Goal: Task Accomplishment & Management: Manage account settings

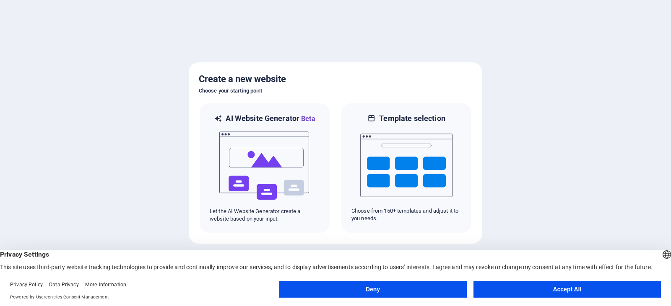
click at [528, 292] on button "Accept All" at bounding box center [566, 289] width 187 height 17
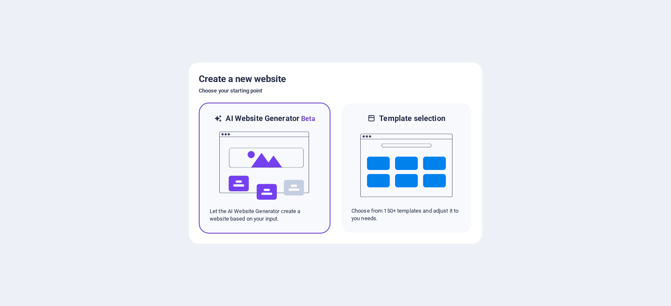
click at [268, 171] on img at bounding box center [264, 166] width 92 height 84
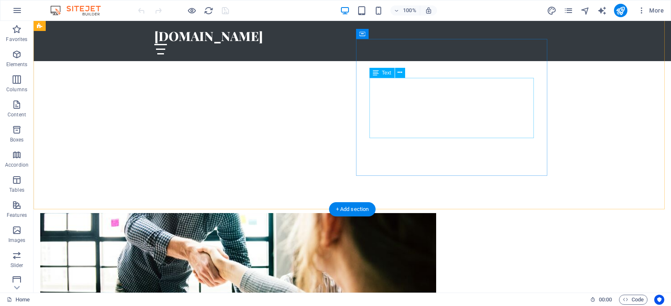
scroll to position [252, 0]
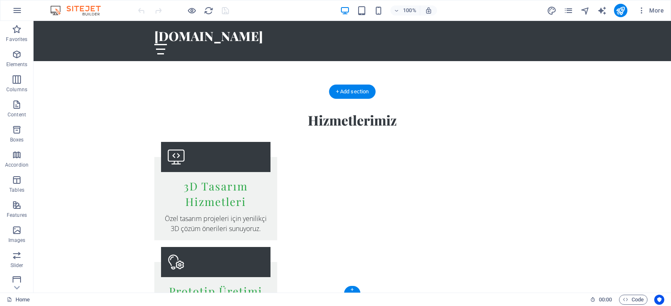
scroll to position [1388, 0]
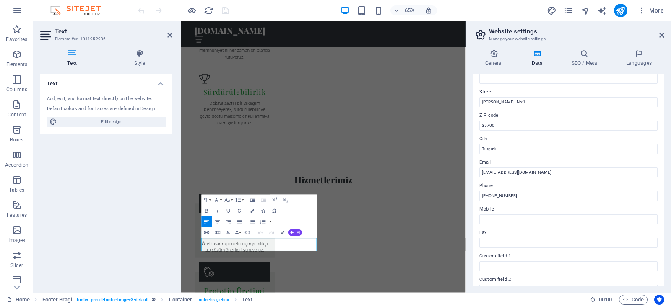
scroll to position [84, 0]
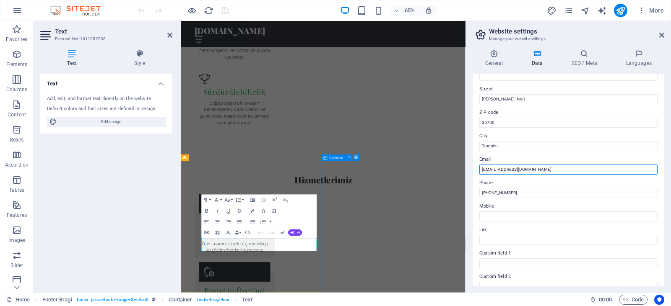
drag, startPoint x: 709, startPoint y: 189, endPoint x: 566, endPoint y: 249, distance: 155.2
type input "i"
type input "turgutlu3d@gmail.com"
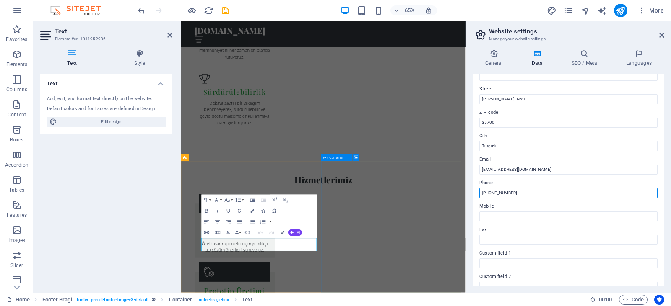
drag, startPoint x: 703, startPoint y: 213, endPoint x: 575, endPoint y: 291, distance: 149.7
type input "("
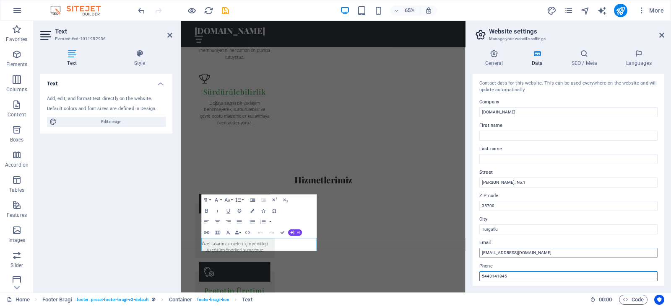
scroll to position [0, 0]
type input "5443141845"
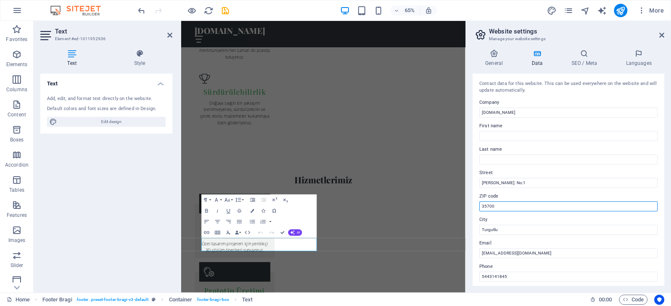
drag, startPoint x: 680, startPoint y: 225, endPoint x: 594, endPoint y: 297, distance: 112.2
type input "3"
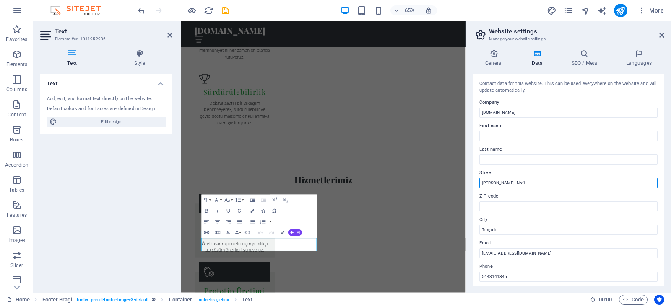
drag, startPoint x: 522, startPoint y: 183, endPoint x: 469, endPoint y: 185, distance: 53.3
click at [469, 185] on div "General Data SEO / Meta Languages Website name turgutlu3d.com Logo Drag files h…" at bounding box center [568, 168] width 205 height 250
type input "M"
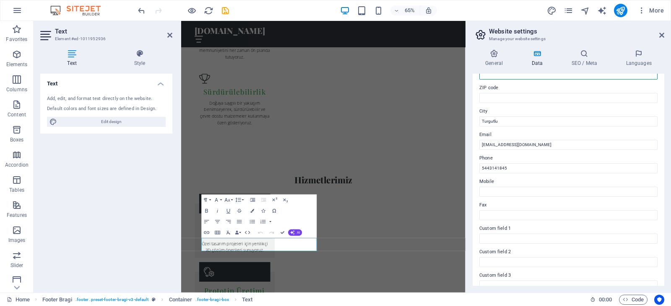
scroll to position [23, 0]
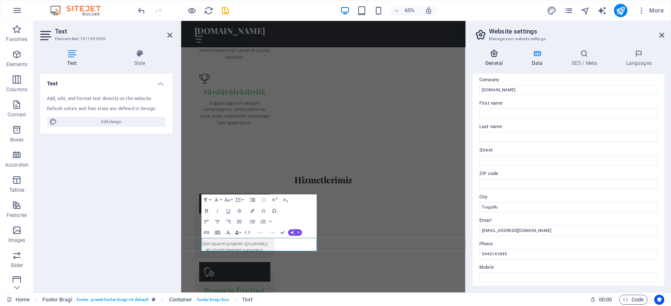
click at [496, 64] on h4 "General" at bounding box center [495, 58] width 46 height 18
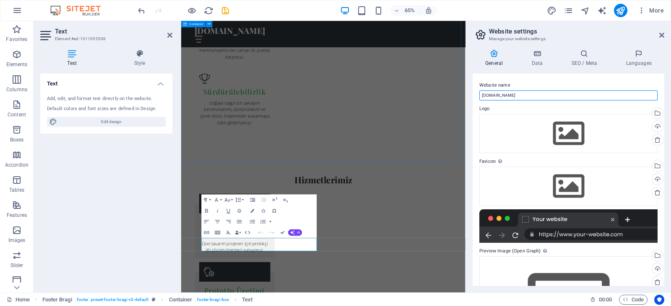
drag, startPoint x: 703, startPoint y: 114, endPoint x: 608, endPoint y: 135, distance: 97.5
drag, startPoint x: 538, startPoint y: 97, endPoint x: 476, endPoint y: 95, distance: 61.7
click at [476, 95] on div "Website name turgutlu3d.com Logo Drag files here, click to choose files or sele…" at bounding box center [568, 180] width 192 height 213
type input "t"
type input "TURGUTLU3D BASKI VE TASARIM MERKEZİ"
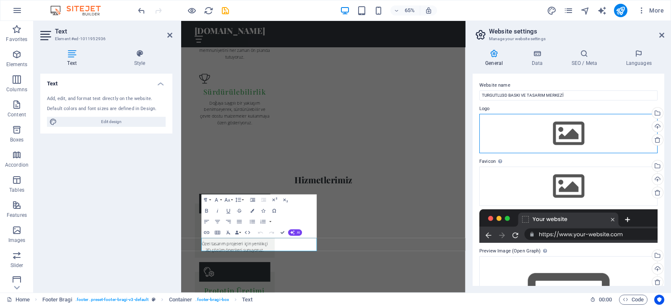
click at [584, 139] on div "Drag files here, click to choose files or select files from Files or our free s…" at bounding box center [568, 133] width 178 height 39
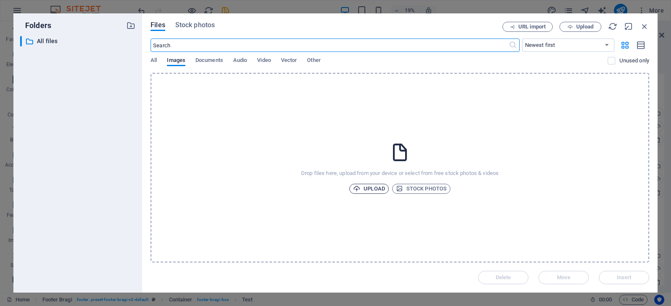
click at [378, 187] on span "Upload" at bounding box center [369, 189] width 32 height 10
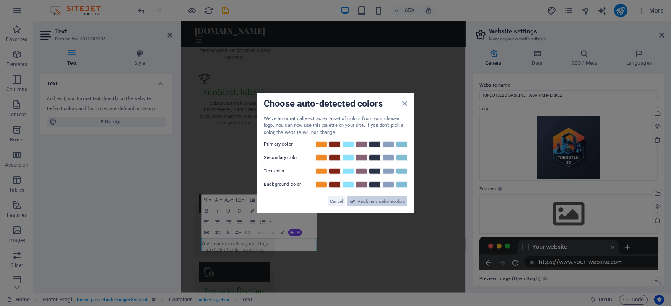
click at [374, 203] on span "Apply new website colors" at bounding box center [381, 202] width 47 height 10
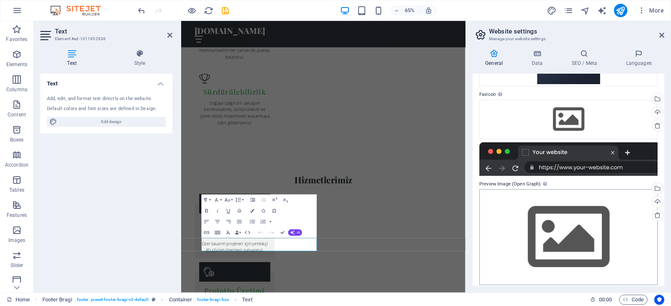
scroll to position [101, 0]
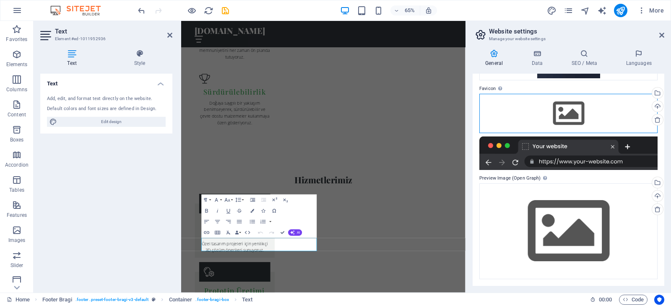
click at [569, 114] on div "Drag files here, click to choose files or select files from Files or our free s…" at bounding box center [568, 113] width 178 height 39
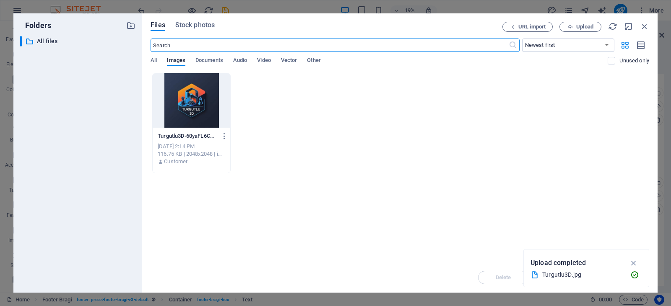
click at [195, 103] on div at bounding box center [192, 100] width 78 height 54
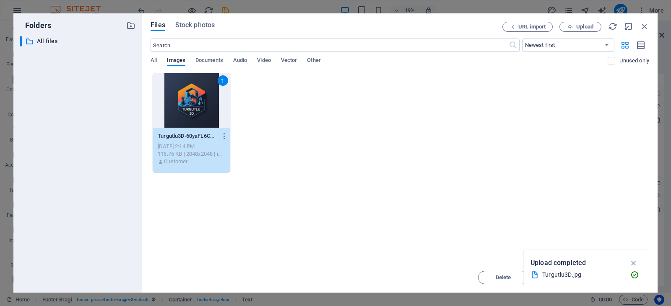
click at [195, 103] on div "1" at bounding box center [192, 100] width 78 height 54
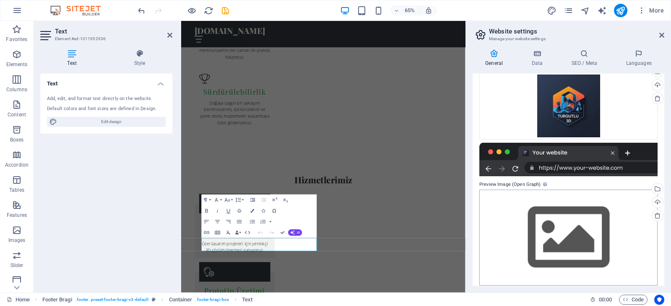
scroll to position [128, 0]
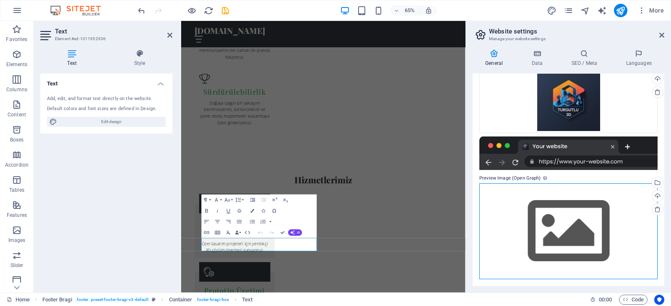
click at [572, 228] on div "Drag files here, click to choose files or select files from Files or our free s…" at bounding box center [568, 232] width 178 height 96
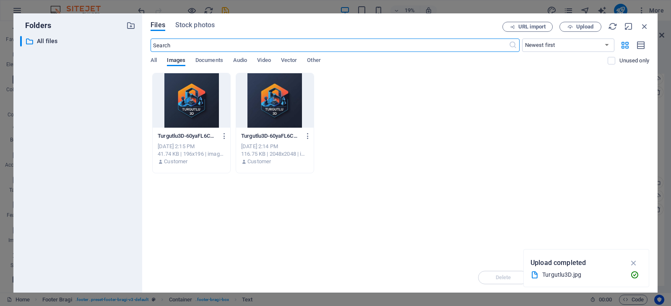
click at [258, 109] on div at bounding box center [275, 100] width 78 height 54
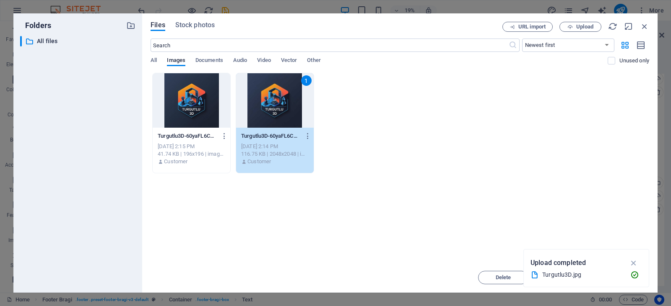
click at [258, 109] on div "1" at bounding box center [275, 100] width 78 height 54
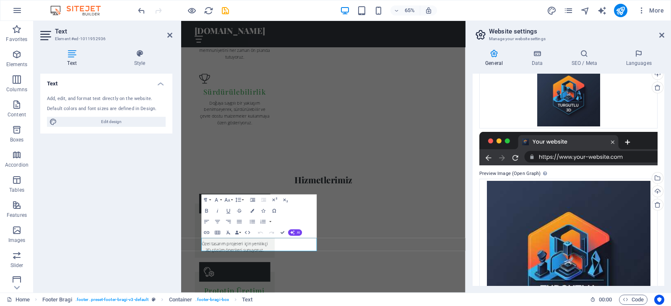
scroll to position [32, 0]
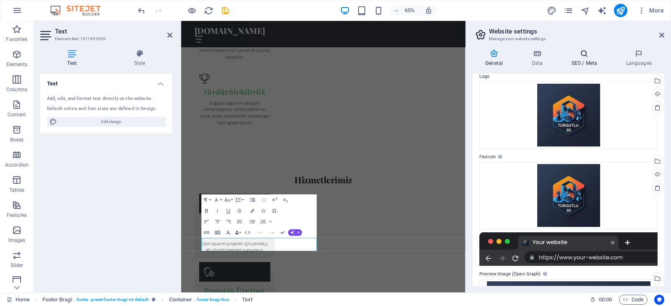
click at [577, 66] on h4 "SEO / Meta" at bounding box center [585, 58] width 54 height 18
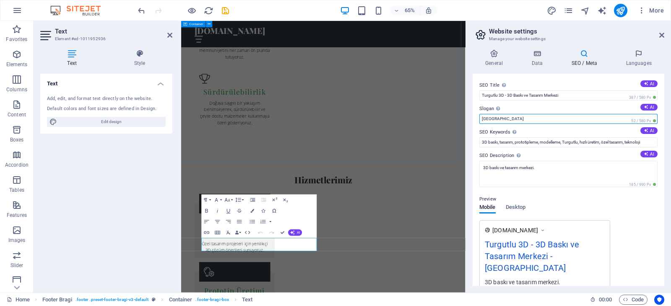
drag, startPoint x: 680, startPoint y: 142, endPoint x: 608, endPoint y: 166, distance: 75.7
drag, startPoint x: 515, startPoint y: 114, endPoint x: 485, endPoint y: 115, distance: 30.6
click at [485, 115] on input "Berlin" at bounding box center [568, 119] width 178 height 10
click at [503, 117] on input "Berlin" at bounding box center [568, 119] width 178 height 10
drag, startPoint x: 503, startPoint y: 117, endPoint x: 480, endPoint y: 116, distance: 22.7
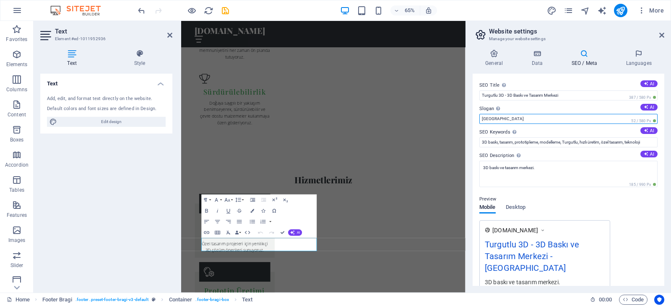
click at [480, 116] on input "Berlin" at bounding box center [568, 119] width 178 height 10
type input "s"
type input "siz isteyin biz baskınızı hazırlayalım"
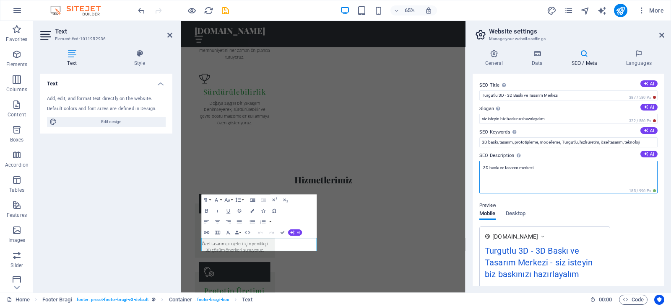
click at [480, 167] on textarea "3D baskı ve tasarım merkezi." at bounding box center [568, 177] width 178 height 33
click at [536, 182] on textarea "Turgutlu 3D baskı ve tasarım merkezi." at bounding box center [568, 177] width 178 height 33
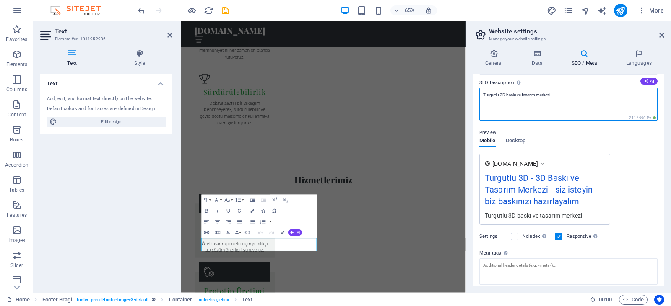
scroll to position [126, 0]
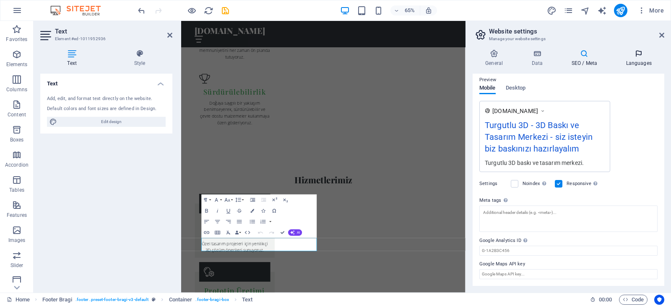
type textarea "Turgutlu 3D baskı ve tasarım merkezi."
click at [642, 55] on icon at bounding box center [638, 53] width 51 height 8
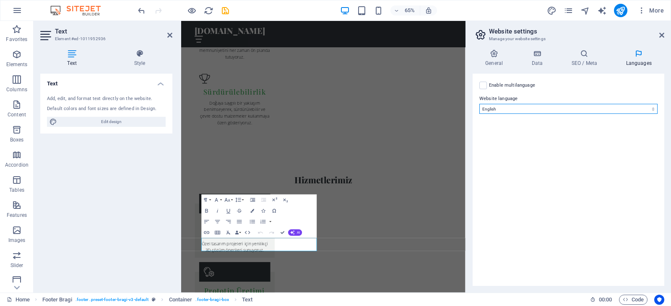
click at [543, 109] on select "Abkhazian Afar Afrikaans Akan Albanian Amharic Arabic Aragonese Armenian Assame…" at bounding box center [568, 109] width 178 height 10
select select "165"
click at [479, 104] on select "Abkhazian Afar Afrikaans Akan Albanian Amharic Arabic Aragonese Armenian Assame…" at bounding box center [568, 109] width 178 height 10
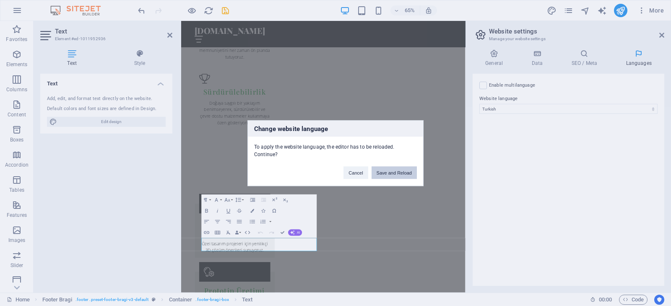
click at [400, 171] on button "Save and Reload" at bounding box center [393, 172] width 45 height 13
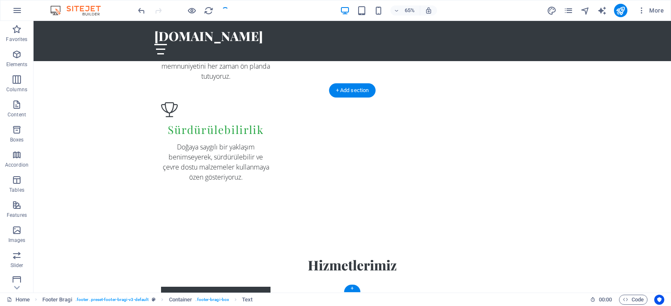
checkbox input "false"
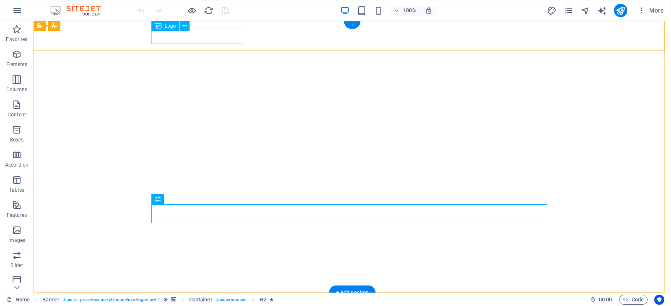
click at [183, 300] on div "[DOMAIN_NAME]" at bounding box center [352, 308] width 396 height 16
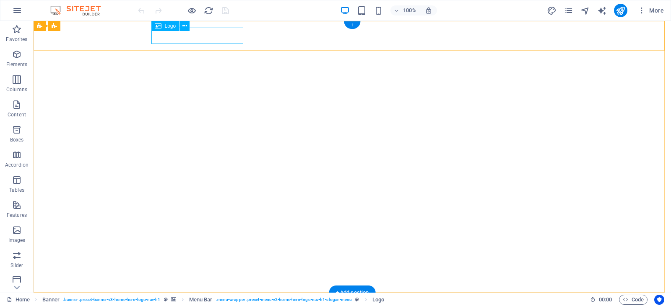
click at [194, 300] on div "[DOMAIN_NAME]" at bounding box center [352, 308] width 396 height 16
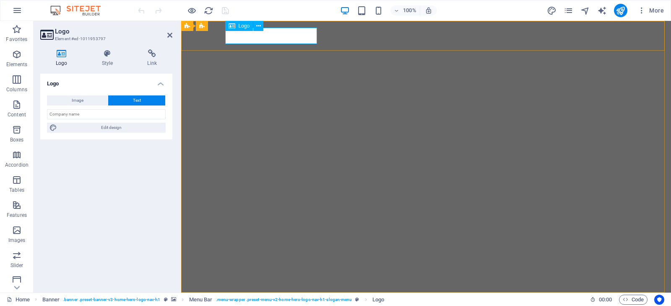
click at [263, 300] on div "[DOMAIN_NAME]" at bounding box center [426, 308] width 396 height 16
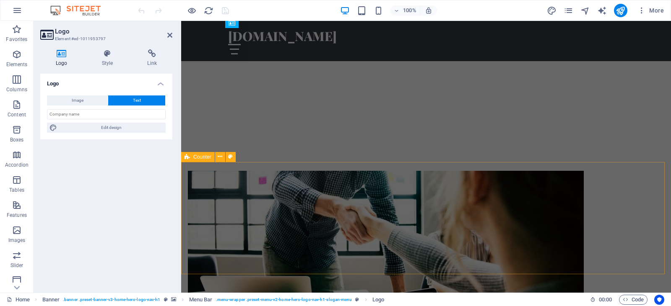
scroll to position [293, 0]
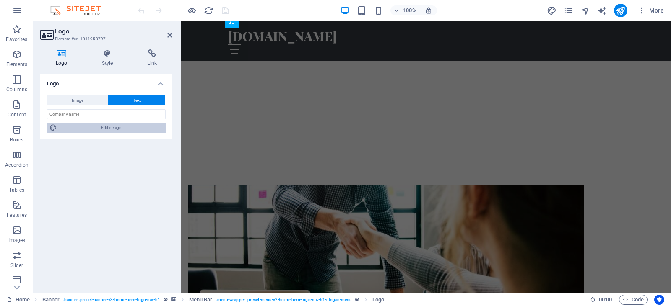
click at [89, 125] on span "Edit design" at bounding box center [112, 128] width 104 height 10
select select "px"
select select "200"
select select "px"
select select "rem"
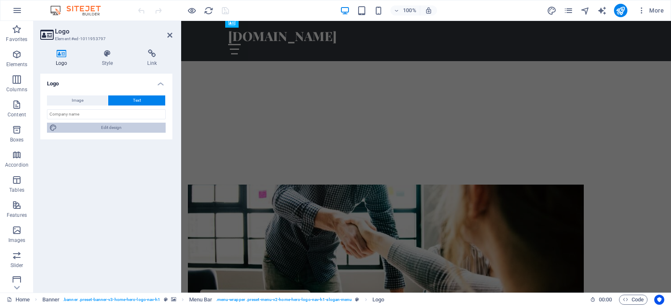
select select "700"
select select "px"
select select "rem"
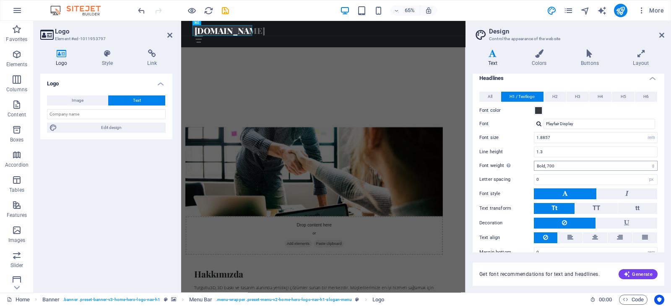
scroll to position [41, 0]
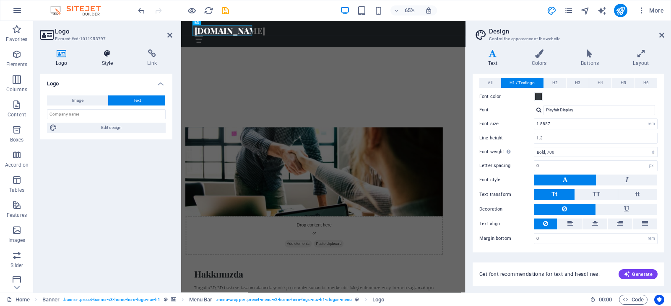
click at [107, 61] on h4 "Style" at bounding box center [109, 58] width 46 height 18
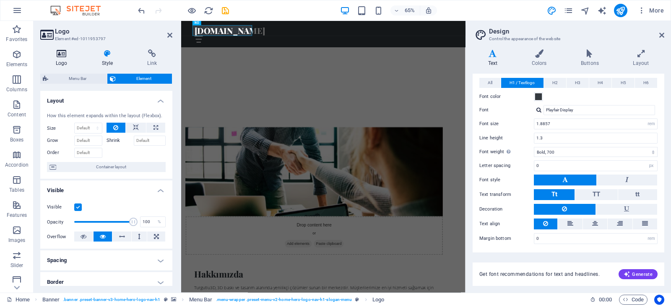
click at [56, 52] on icon at bounding box center [61, 53] width 43 height 8
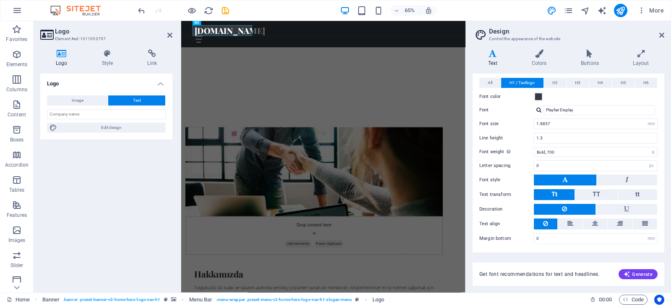
click at [57, 32] on h2 "Logo" at bounding box center [113, 32] width 117 height 8
click at [12, 59] on icon "button" at bounding box center [17, 54] width 10 height 10
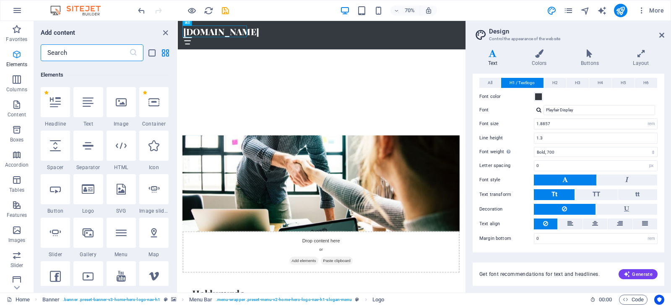
scroll to position [89, 0]
click at [169, 36] on icon "close panel" at bounding box center [166, 33] width 10 height 10
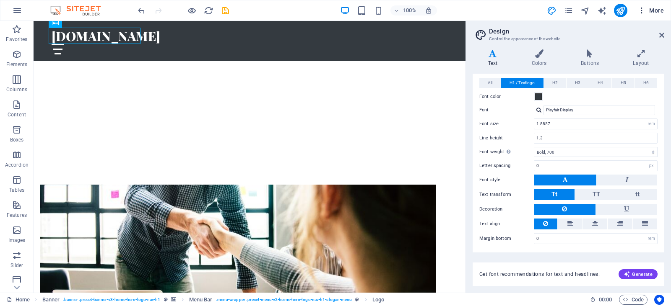
click at [661, 10] on span "More" at bounding box center [650, 10] width 26 height 8
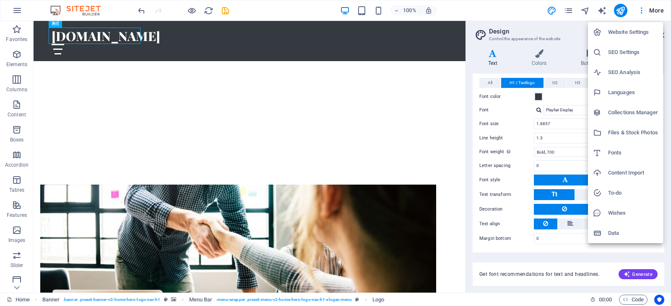
click at [637, 31] on h6 "Website Settings" at bounding box center [633, 32] width 50 height 10
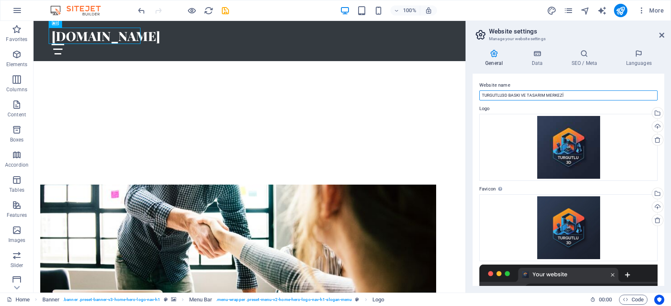
click at [570, 94] on input "TURGUTLU3D BASKI VE TASARIM MERKEZİ" at bounding box center [568, 96] width 178 height 10
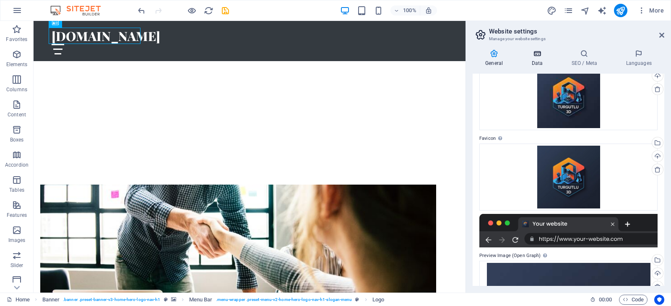
scroll to position [0, 0]
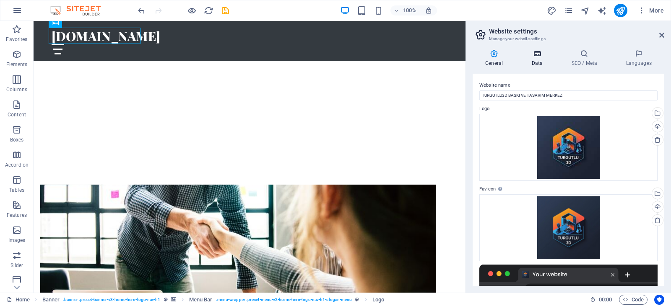
click at [539, 61] on h4 "Data" at bounding box center [539, 58] width 40 height 18
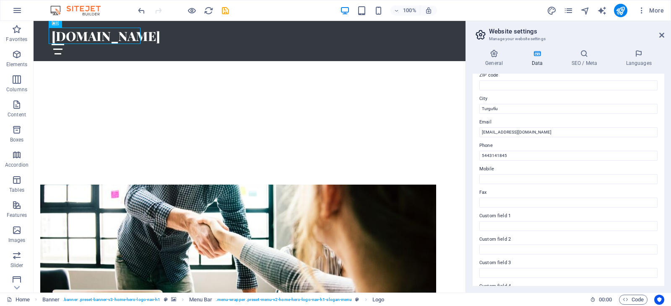
scroll to position [23, 0]
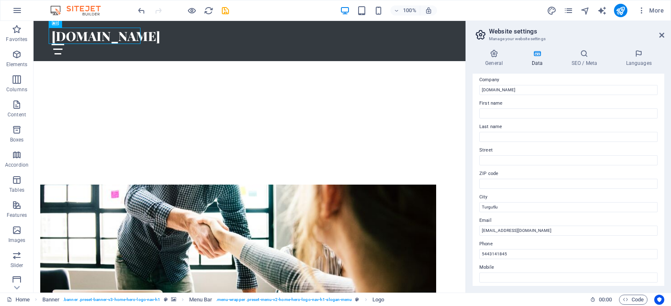
click at [586, 48] on div "General Data SEO / Meta Languages Website name TURGUTLU3D BASKI VE TASARIM MERK…" at bounding box center [568, 168] width 205 height 250
click at [585, 58] on h4 "SEO / Meta" at bounding box center [585, 58] width 54 height 18
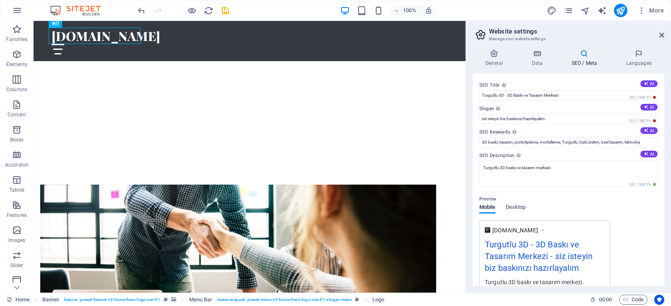
scroll to position [119, 0]
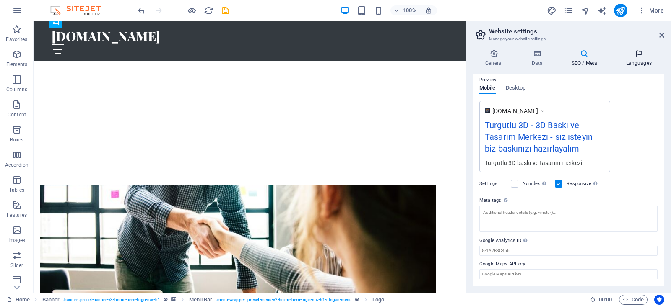
click at [632, 56] on icon at bounding box center [638, 53] width 51 height 8
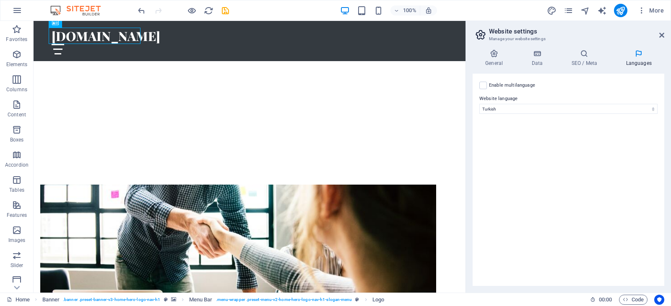
click at [575, 90] on div "Enable multilanguage To disable multilanguage delete all languages until only o…" at bounding box center [568, 85] width 178 height 10
click at [558, 33] on h2 "Website settings" at bounding box center [576, 32] width 175 height 8
click at [650, 10] on span "More" at bounding box center [650, 10] width 26 height 8
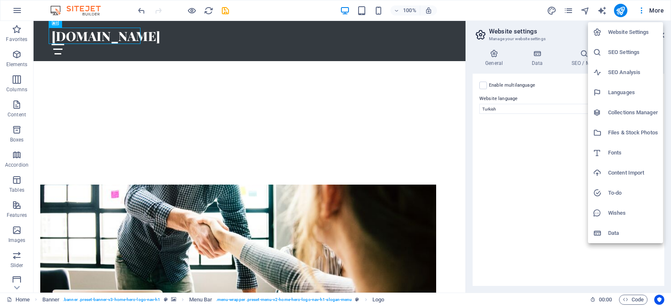
click at [532, 180] on div at bounding box center [335, 153] width 671 height 306
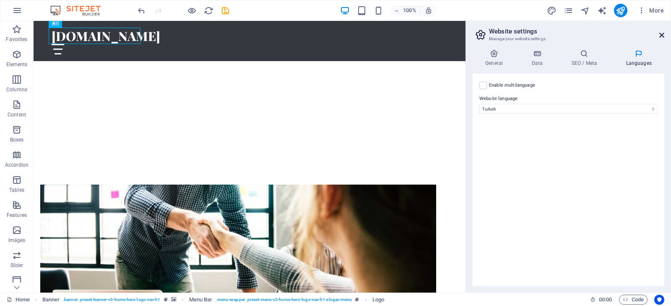
click at [661, 37] on icon at bounding box center [661, 35] width 5 height 7
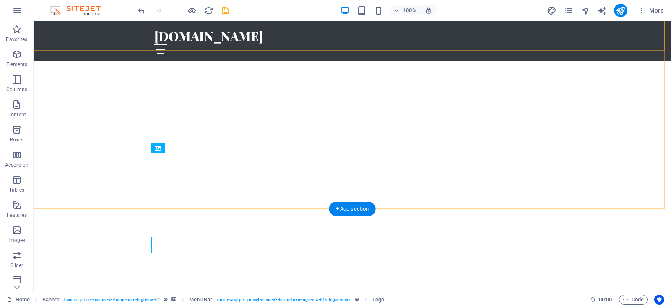
scroll to position [84, 0]
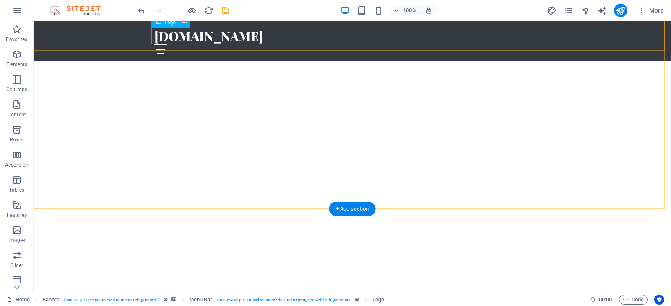
click at [190, 32] on div "[DOMAIN_NAME]" at bounding box center [352, 36] width 396 height 16
click at [125, 34] on div "turgutlu3d.com Ana Sayfa Hakkımızda Değerler Hizmetler İletişim" at bounding box center [352, 41] width 637 height 40
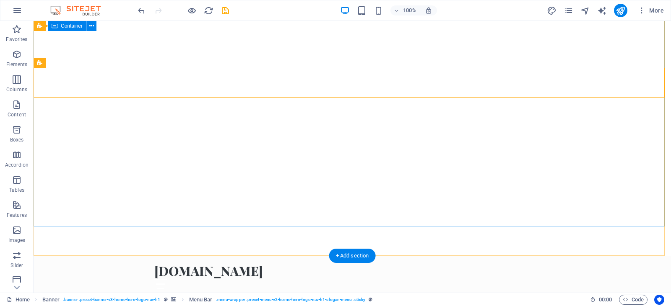
scroll to position [0, 0]
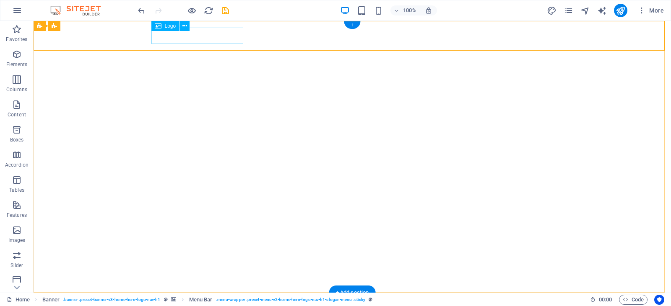
click at [192, 300] on div "[DOMAIN_NAME]" at bounding box center [352, 308] width 396 height 16
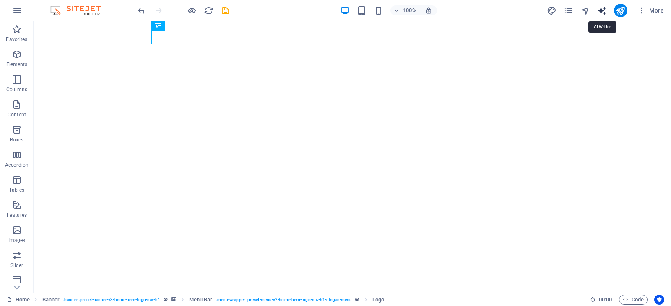
click at [606, 11] on icon "text_generator" at bounding box center [602, 11] width 10 height 10
select select "English"
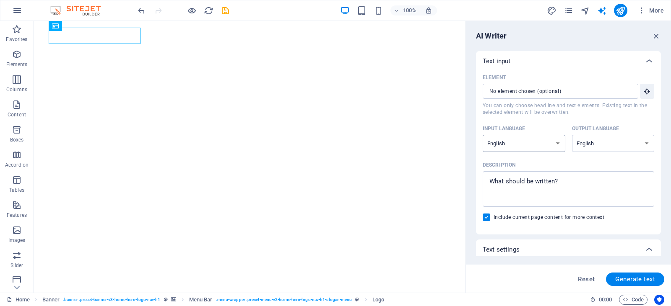
click at [538, 142] on select "Albanian Arabic Armenian Awadhi Azerbaijani Bashkir Basque Belarusian Bengali B…" at bounding box center [524, 143] width 83 height 17
click at [626, 139] on select "Albanian Arabic Armenian Awadhi Azerbaijani Bashkir Basque Belarusian Bengali B…" at bounding box center [613, 143] width 83 height 17
click at [605, 174] on div "x ​" at bounding box center [568, 189] width 171 height 36
click at [605, 176] on textarea "Description x ​" at bounding box center [568, 189] width 163 height 27
click at [568, 168] on div "Description" at bounding box center [567, 165] width 168 height 13
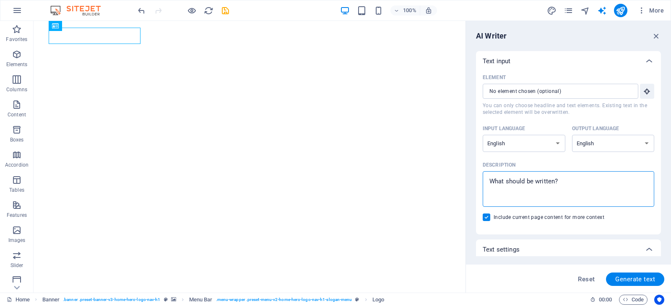
click at [568, 176] on textarea "Description x ​" at bounding box center [568, 189] width 163 height 27
type textarea "x"
click at [525, 60] on div "Text input" at bounding box center [561, 61] width 156 height 8
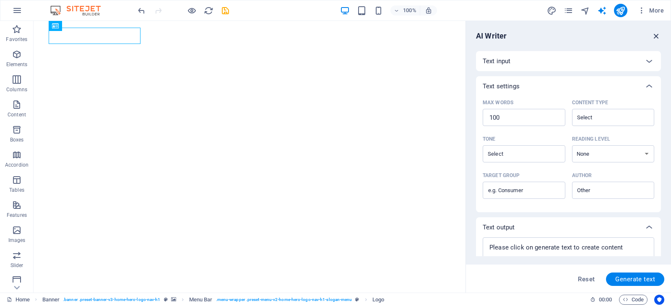
click at [656, 36] on icon "button" at bounding box center [655, 35] width 9 height 9
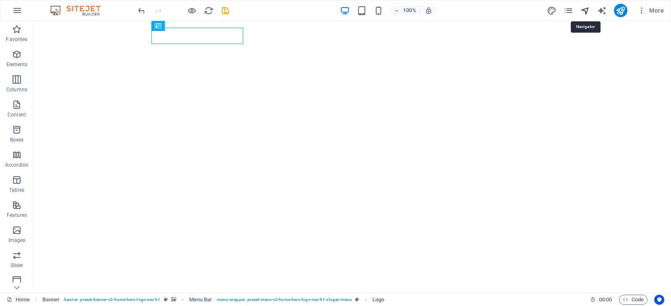
click at [586, 11] on icon "navigator" at bounding box center [585, 11] width 10 height 10
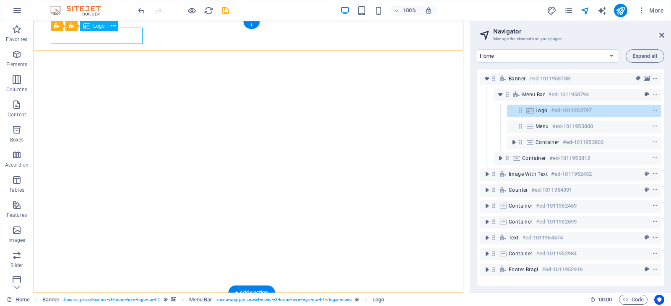
click at [565, 113] on h6 "#ed-1011953797" at bounding box center [571, 111] width 41 height 10
click at [561, 110] on h6 "#ed-1011953797" at bounding box center [571, 111] width 41 height 10
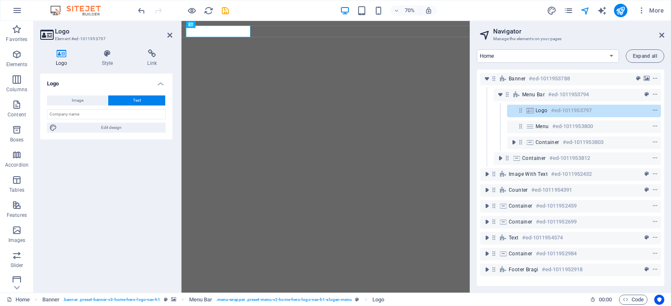
click at [59, 62] on h4 "Logo" at bounding box center [63, 58] width 46 height 18
click at [60, 54] on icon at bounding box center [61, 53] width 43 height 8
click at [69, 100] on button "Image" at bounding box center [77, 101] width 61 height 10
select select "DISABLED_OPTION_VALUE"
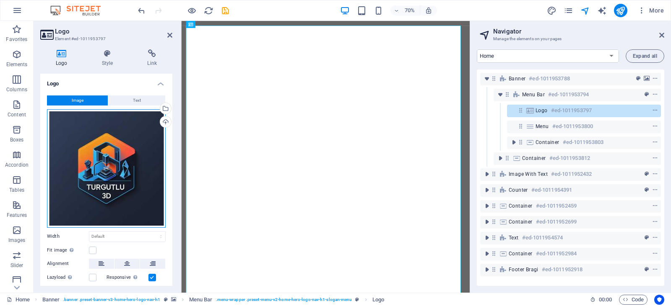
click at [103, 190] on div "Drag files here, click to choose files or select files from Files or our free s…" at bounding box center [106, 168] width 119 height 119
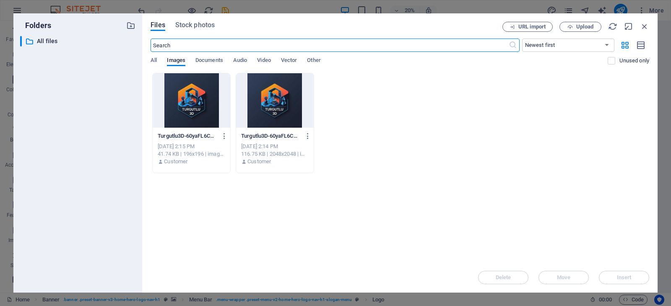
click at [195, 106] on div at bounding box center [192, 100] width 78 height 54
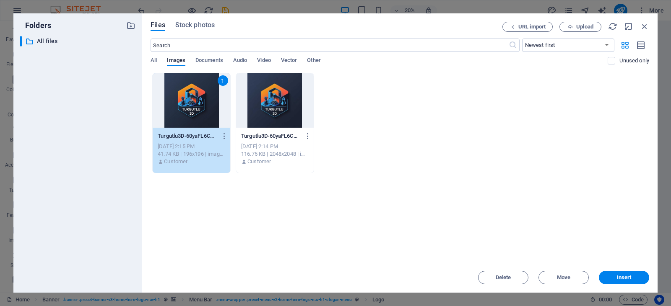
click at [195, 106] on div "1" at bounding box center [192, 100] width 78 height 54
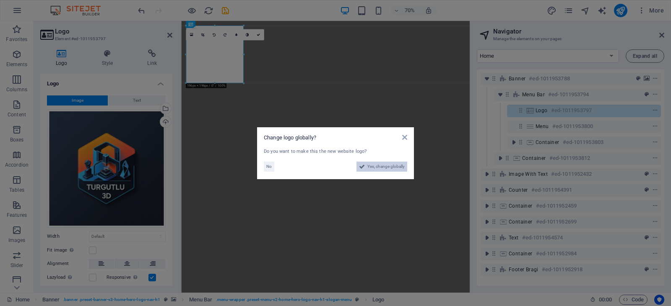
click at [381, 166] on span "Yes, change globally" at bounding box center [385, 167] width 37 height 10
select select "165"
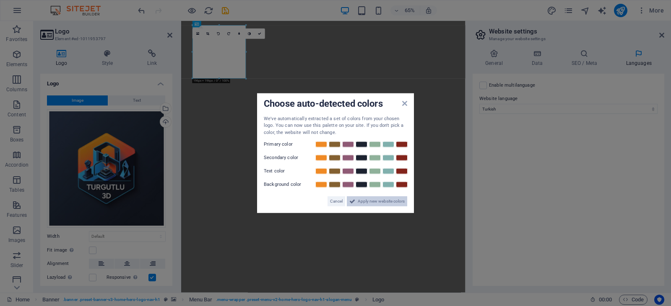
click at [382, 200] on span "Apply new website colors" at bounding box center [381, 202] width 47 height 10
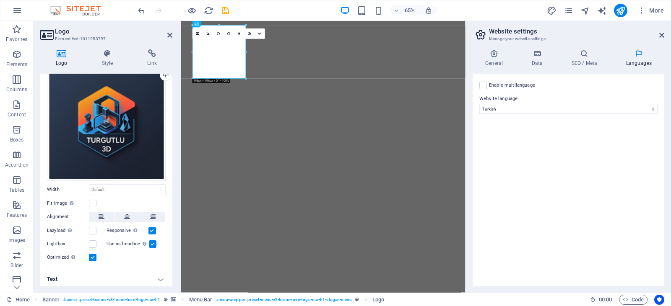
scroll to position [49, 0]
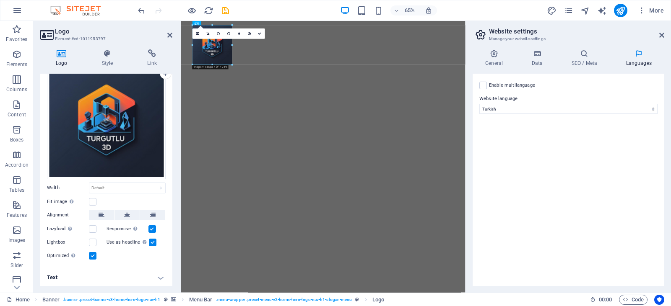
drag, startPoint x: 246, startPoint y: 80, endPoint x: 55, endPoint y: 62, distance: 191.7
type input "145"
select select "px"
click at [128, 58] on h4 "Style" at bounding box center [109, 58] width 46 height 18
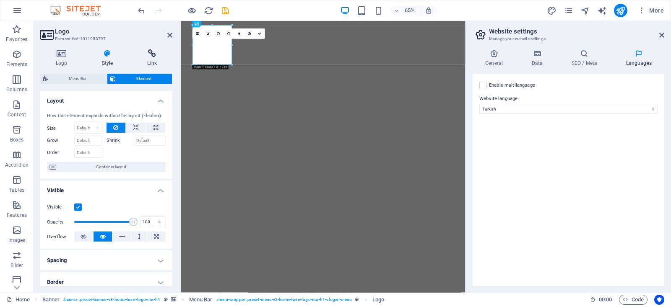
click at [153, 58] on h4 "Link" at bounding box center [152, 58] width 41 height 18
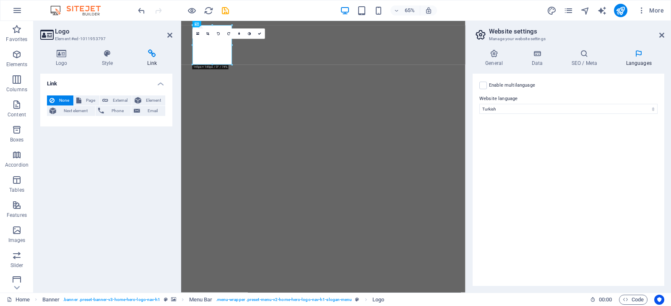
click at [132, 202] on div "Link None Page External Element Next element Phone Email Page Home Subpage Lega…" at bounding box center [106, 180] width 132 height 213
drag, startPoint x: 127, startPoint y: 212, endPoint x: 134, endPoint y: 202, distance: 12.1
click at [127, 211] on div "Link None Page External Element Next element Phone Email Page Home Subpage Lega…" at bounding box center [106, 180] width 132 height 213
click at [170, 33] on icon at bounding box center [169, 35] width 5 height 7
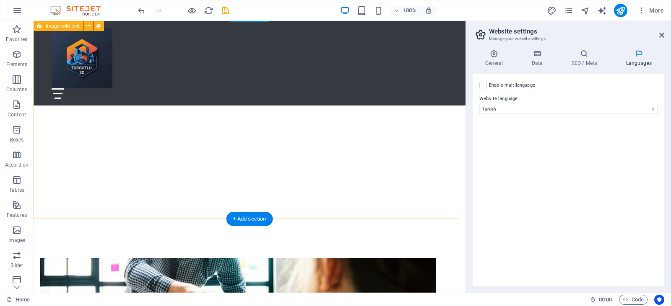
scroll to position [210, 0]
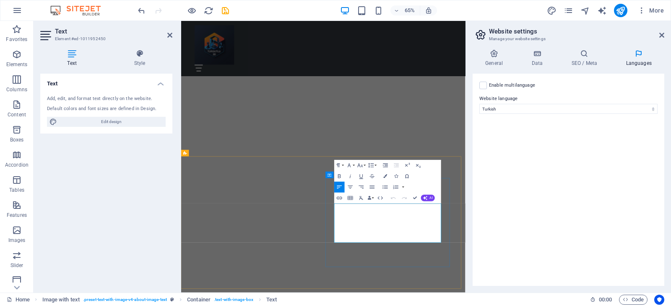
click at [658, 34] on h2 "Website settings" at bounding box center [576, 32] width 175 height 8
click at [661, 33] on icon at bounding box center [661, 35] width 5 height 7
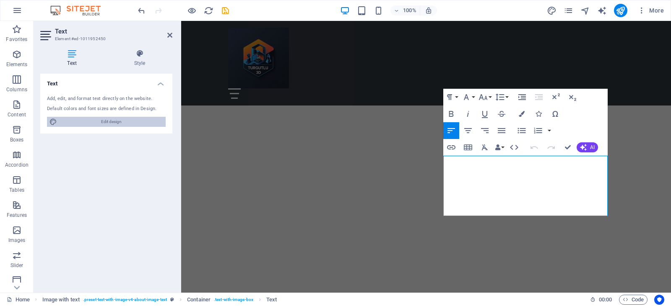
click at [99, 125] on span "Edit design" at bounding box center [112, 122] width 104 height 10
select select "rem"
select select "700"
select select "px"
select select "rem"
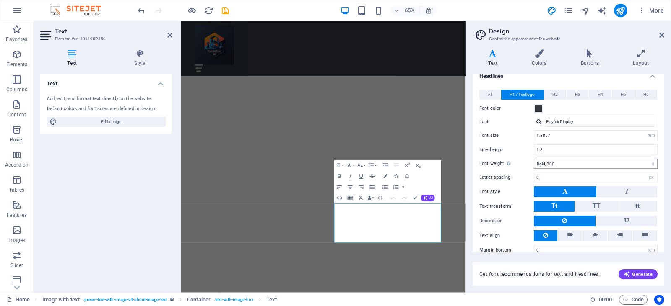
scroll to position [41, 0]
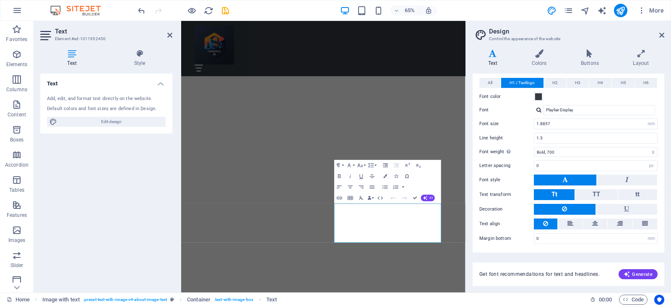
click at [579, 275] on span "Get font recommendations for text and headlines." at bounding box center [539, 274] width 120 height 7
click at [642, 270] on button "Generate" at bounding box center [637, 275] width 39 height 10
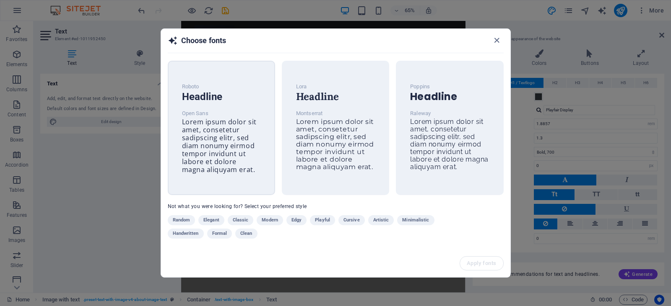
click at [232, 150] on span "Lorem ipsum dolor sit amet, consetetur sadipscing elitr, sed diam nonumy eirmod…" at bounding box center [219, 145] width 75 height 57
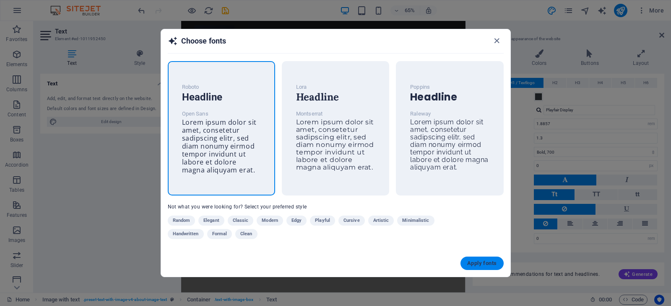
click at [472, 262] on span "Apply fonts" at bounding box center [481, 263] width 29 height 7
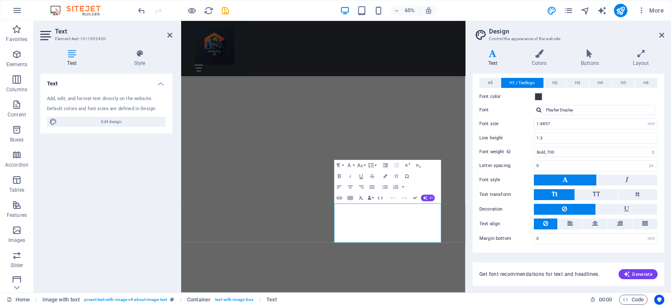
type input "Roboto"
type input "48"
select select "px"
type input "1.2"
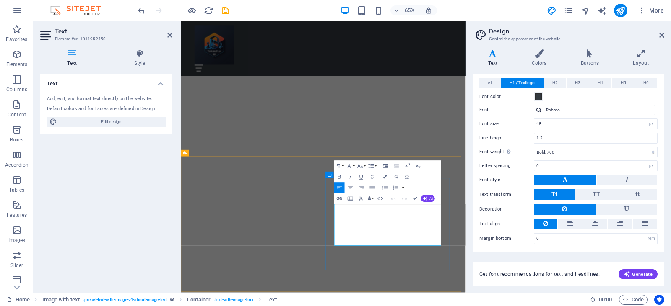
click at [128, 125] on span "Edit design" at bounding box center [112, 122] width 104 height 10
click at [553, 63] on h4 "Colors" at bounding box center [540, 58] width 49 height 18
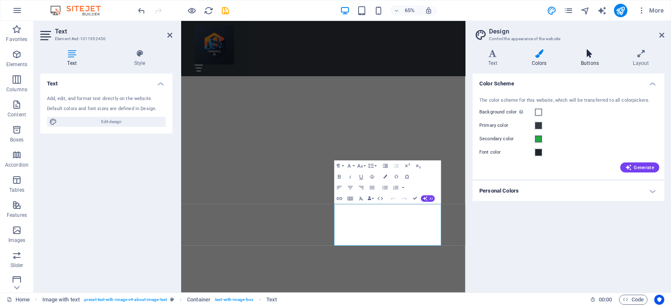
click at [601, 65] on h4 "Buttons" at bounding box center [591, 58] width 52 height 18
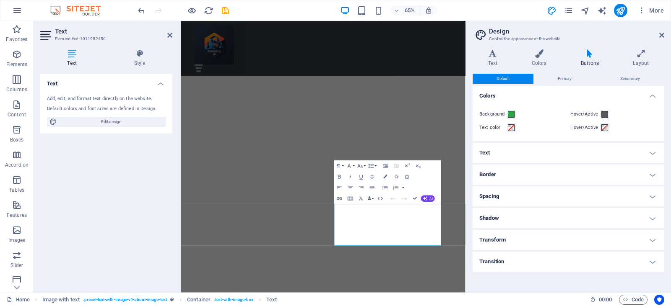
click at [522, 158] on h4 "Text" at bounding box center [568, 153] width 192 height 20
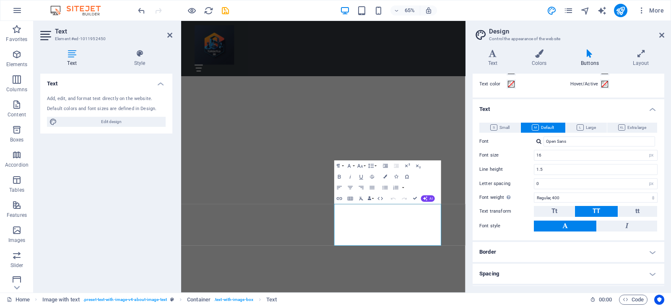
scroll to position [0, 0]
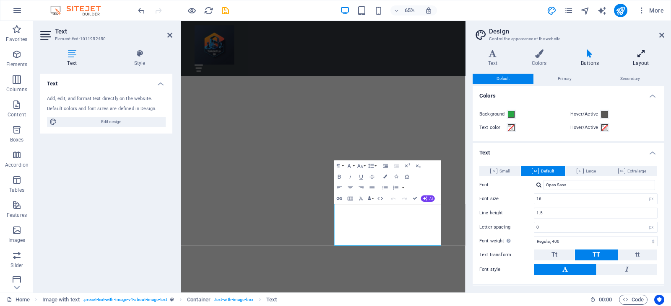
drag, startPoint x: 590, startPoint y: 61, endPoint x: 624, endPoint y: 62, distance: 34.0
click at [590, 60] on h4 "Buttons" at bounding box center [591, 58] width 52 height 18
click at [642, 60] on h4 "Layout" at bounding box center [641, 58] width 47 height 18
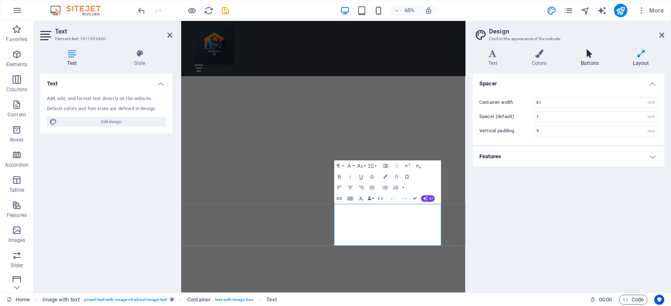
click at [586, 57] on icon at bounding box center [589, 53] width 49 height 8
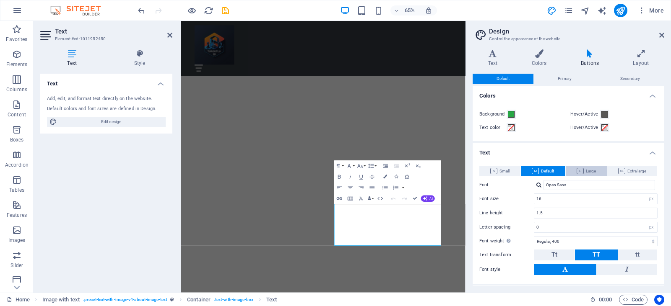
click at [587, 172] on span "Large" at bounding box center [585, 171] width 19 height 10
click at [547, 167] on span "Default" at bounding box center [543, 171] width 22 height 10
click at [660, 38] on icon at bounding box center [661, 35] width 5 height 7
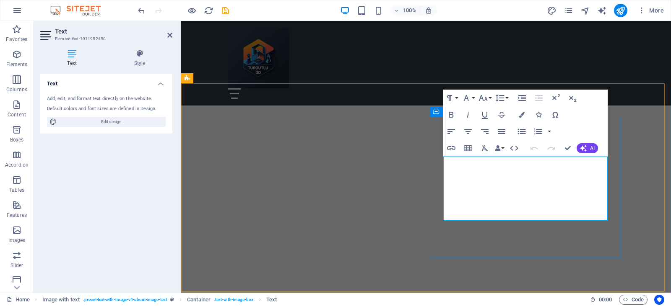
drag, startPoint x: 538, startPoint y: 174, endPoint x: 528, endPoint y: 171, distance: 10.6
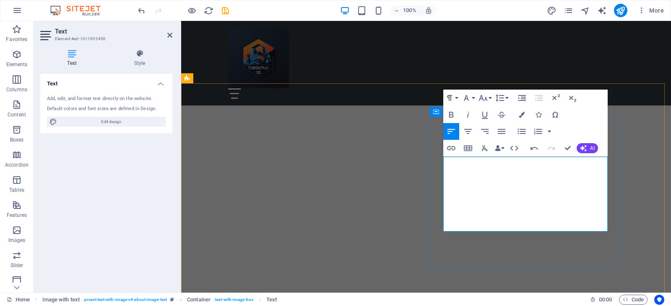
drag, startPoint x: 494, startPoint y: 217, endPoint x: 587, endPoint y: 213, distance: 93.1
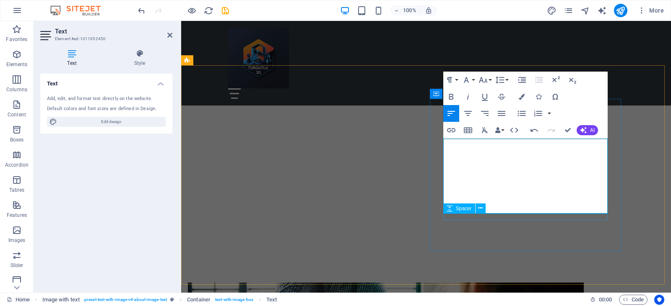
scroll to position [293, 0]
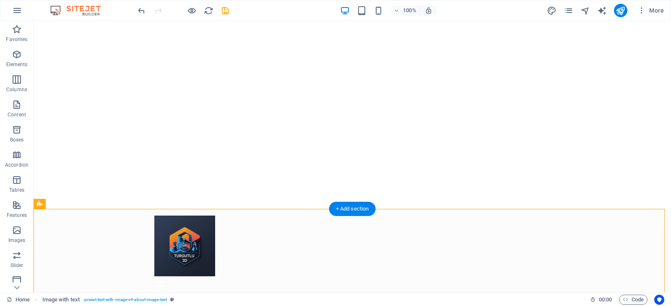
scroll to position [0, 0]
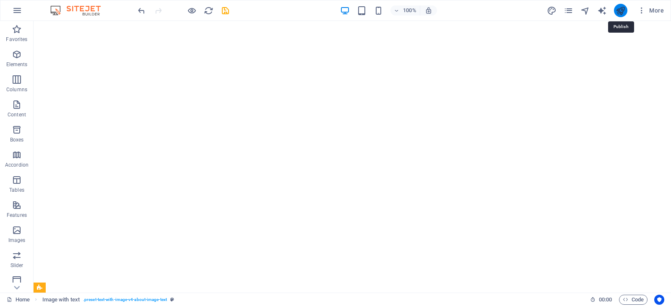
click at [620, 6] on icon "publish" at bounding box center [620, 11] width 10 height 10
checkbox input "false"
